Goal: Find specific page/section: Find specific page/section

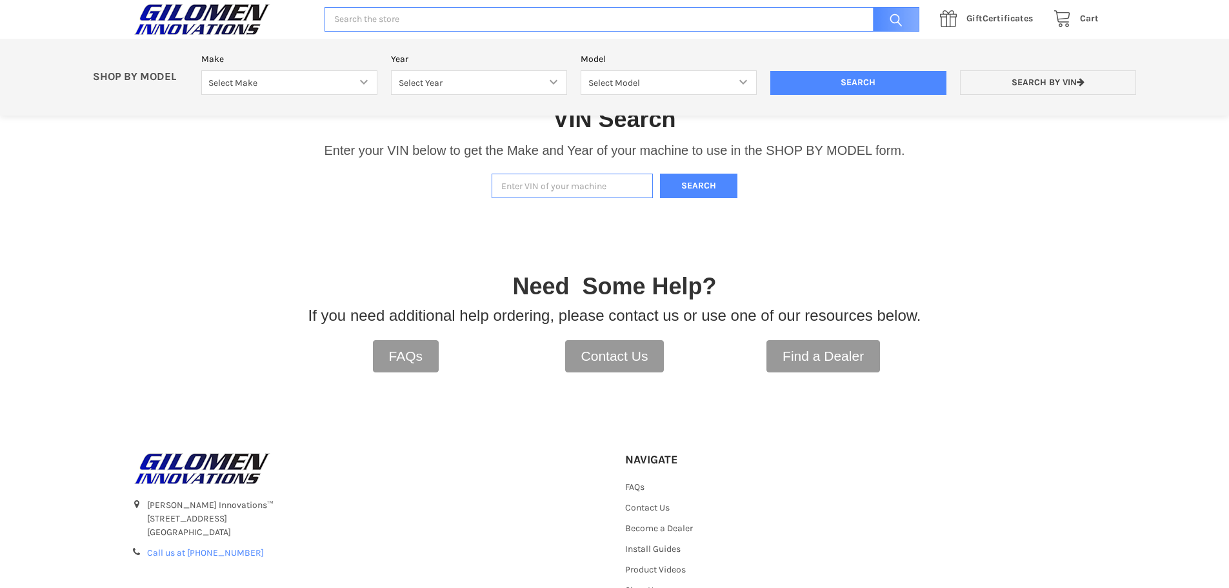
click at [565, 191] on input "Enter VIN of your machine" at bounding box center [571, 186] width 161 height 25
paste input "[US_VEHICLE_IDENTIFICATION_NUMBER]"
type input "[US_VEHICLE_IDENTIFICATION_NUMBER]"
click at [700, 186] on button "Search" at bounding box center [698, 186] width 77 height 25
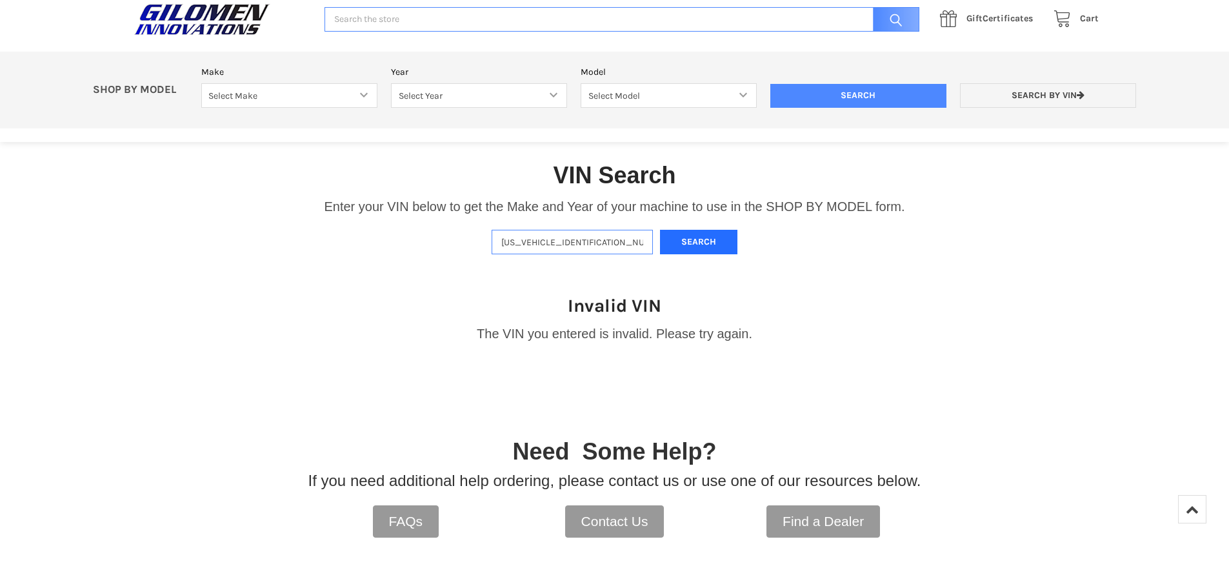
scroll to position [208, 0]
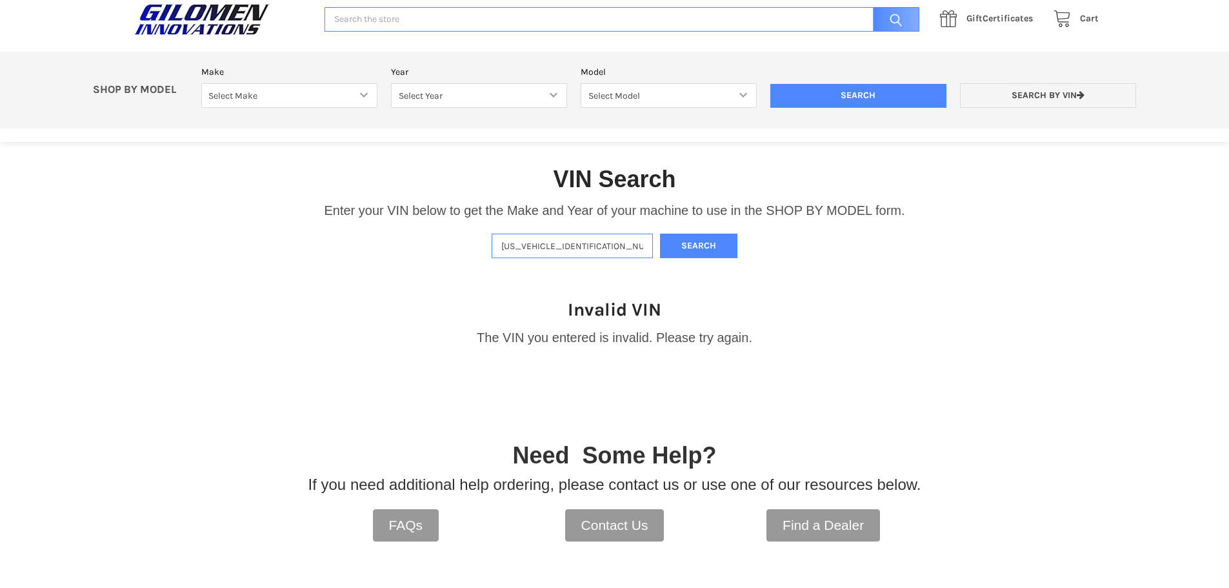
click at [631, 250] on input "[US_VEHICLE_IDENTIFICATION_NUMBER]" at bounding box center [571, 245] width 161 height 25
click at [701, 252] on button "Search" at bounding box center [698, 245] width 77 height 25
click at [501, 245] on input "[US_VEHICLE_IDENTIFICATION_NUMBER]" at bounding box center [571, 245] width 161 height 25
click at [677, 251] on button "Search" at bounding box center [698, 245] width 77 height 25
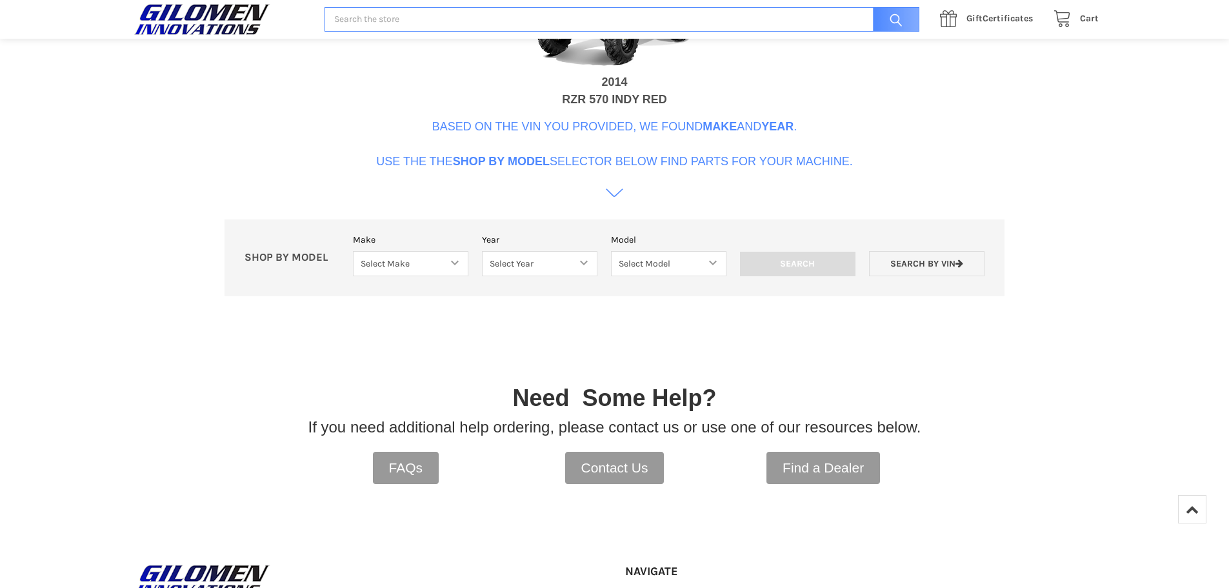
scroll to position [588, 0]
click at [435, 263] on select "Select Make Bobcat UTV Gravely UTV ACE 900 RANGER 570 Ranger 700 / 800 RANGER 9…" at bounding box center [410, 262] width 115 height 25
select select "455"
click at [353, 250] on select "Select Make Bobcat UTV Gravely UTV ACE 900 RANGER 570 Ranger 700 / 800 RANGER 9…" at bounding box center [410, 262] width 115 height 25
click at [545, 262] on select "Select Year [DATE] 2018 2019 2020 2021-2022-2023" at bounding box center [535, 262] width 120 height 25
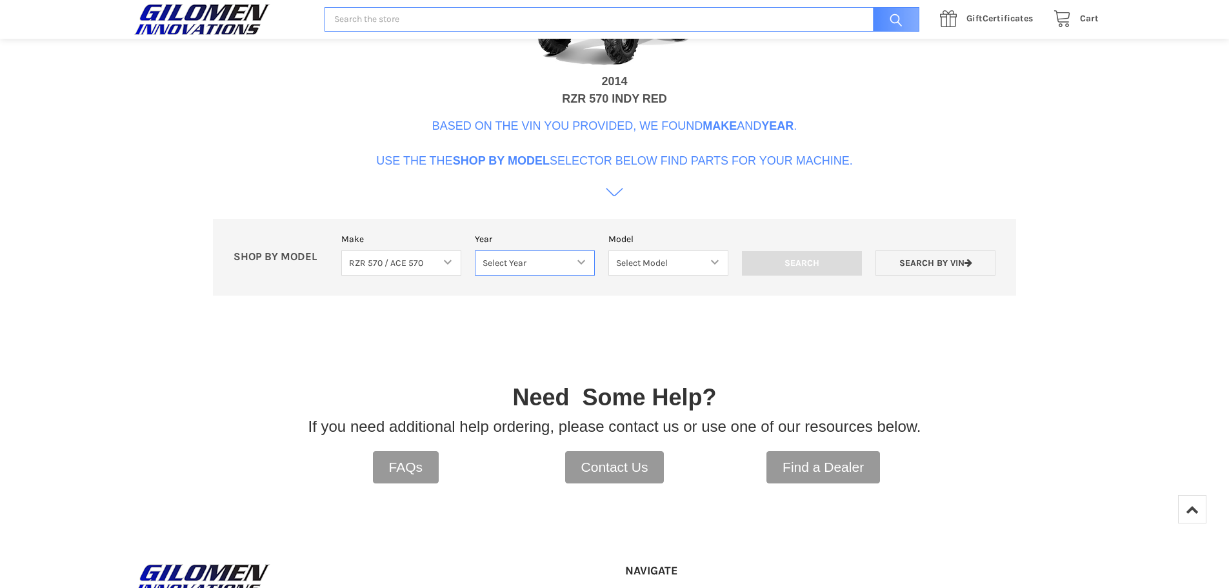
click at [545, 262] on select "Select Year [DATE] 2018 2019 2020 2021-2022-2023" at bounding box center [535, 262] width 120 height 25
click at [637, 258] on select "Select Model" at bounding box center [668, 262] width 120 height 25
click at [942, 269] on link "Search by VIN" at bounding box center [935, 262] width 120 height 25
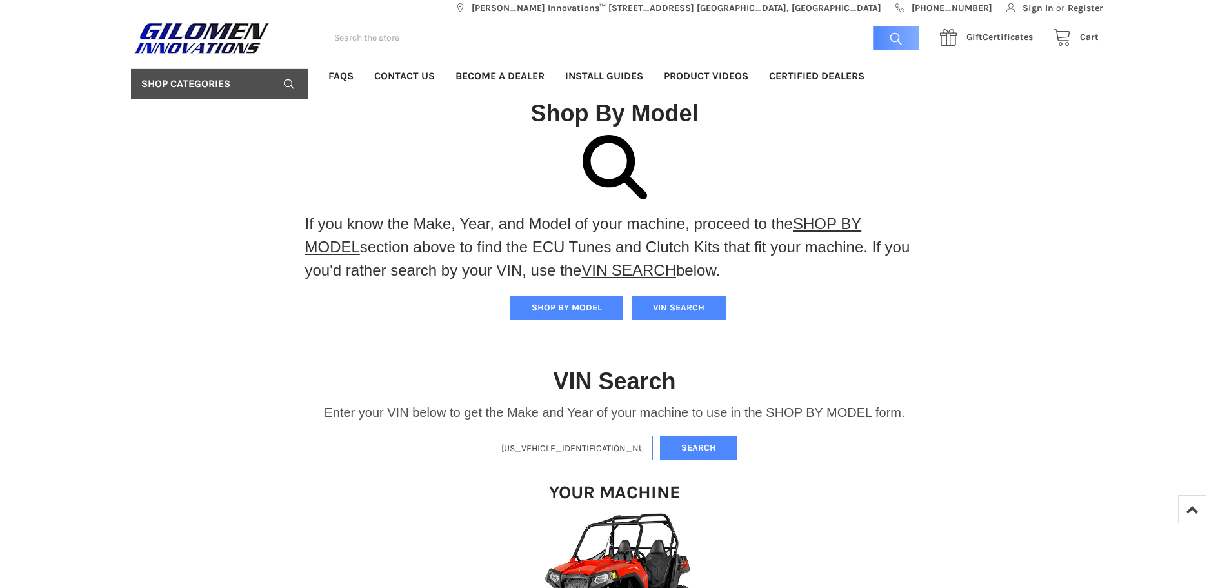
scroll to position [0, 0]
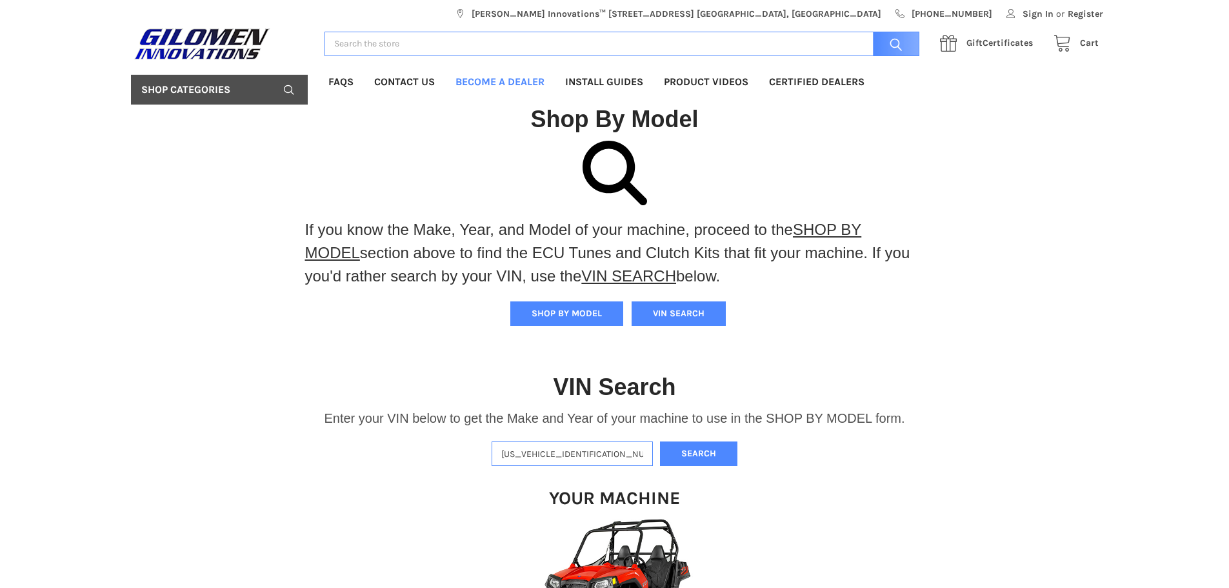
click at [522, 81] on link "Become a Dealer" at bounding box center [500, 82] width 110 height 30
